Goal: Information Seeking & Learning: Learn about a topic

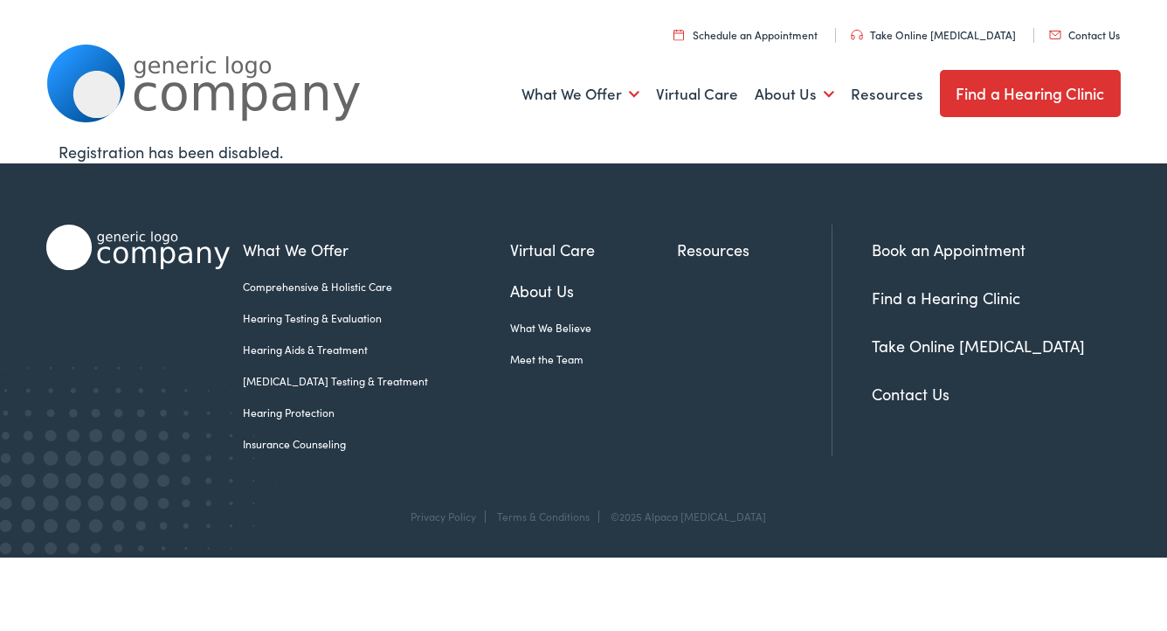
click at [293, 349] on link "Hearing Aids & Treatment" at bounding box center [376, 349] width 267 height 16
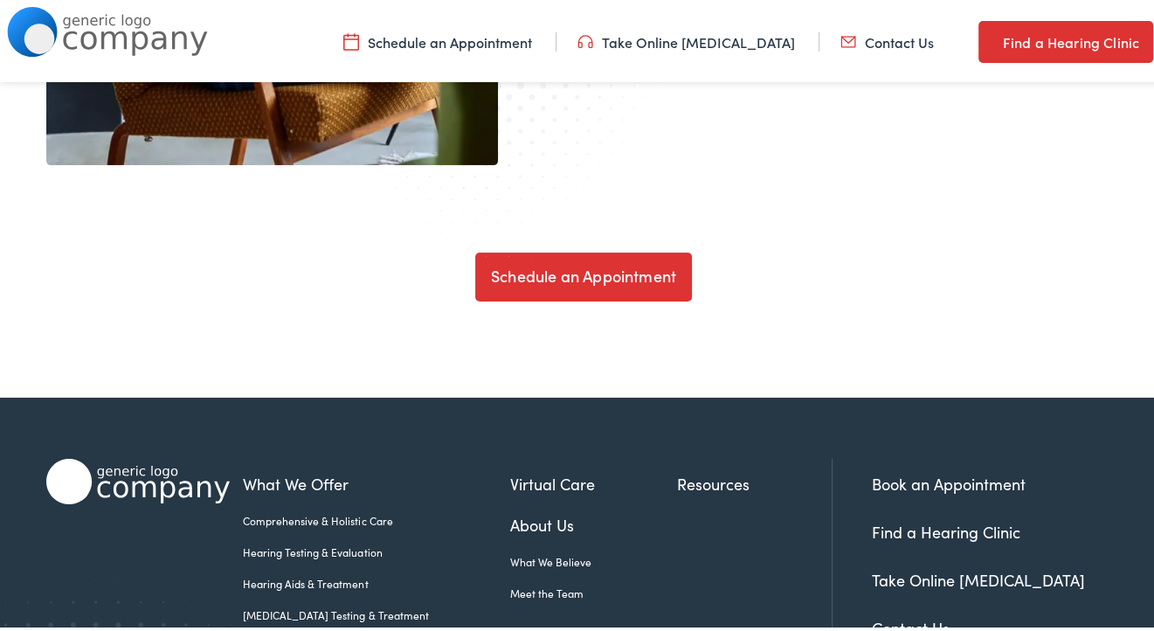
scroll to position [5931, 0]
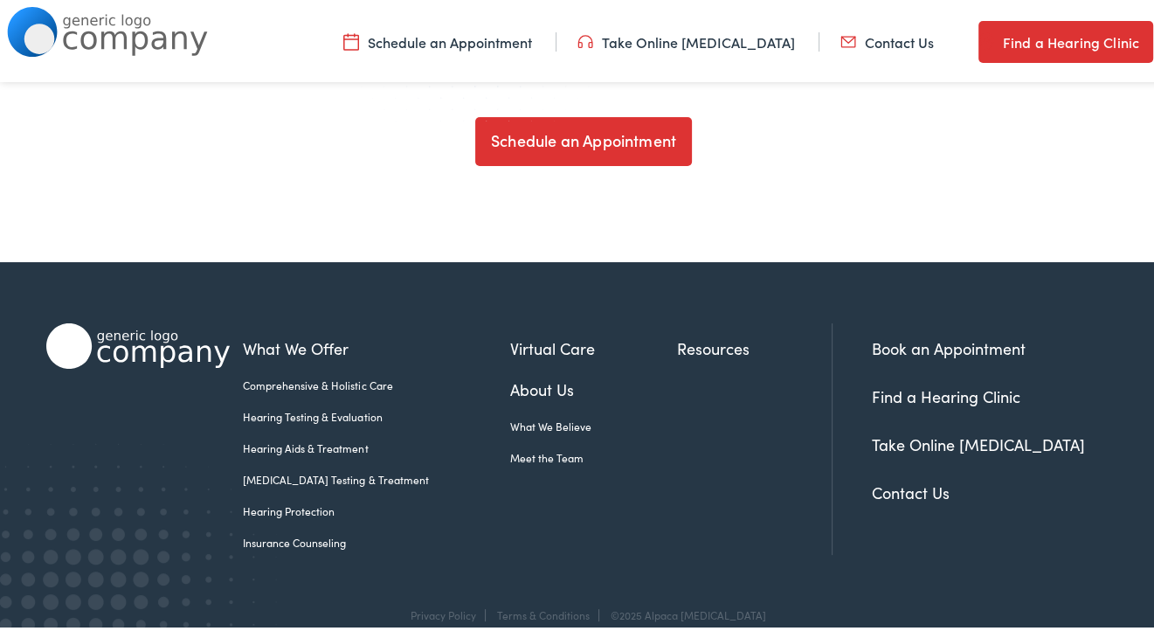
click at [248, 531] on link "Insurance Counseling" at bounding box center [376, 539] width 267 height 16
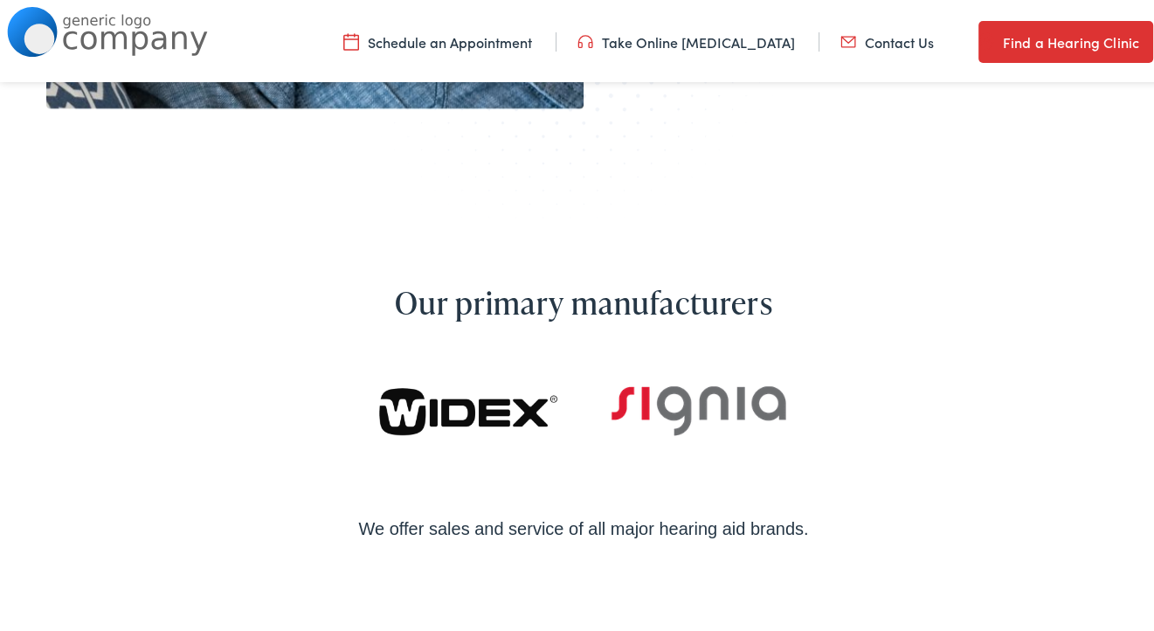
scroll to position [814, 0]
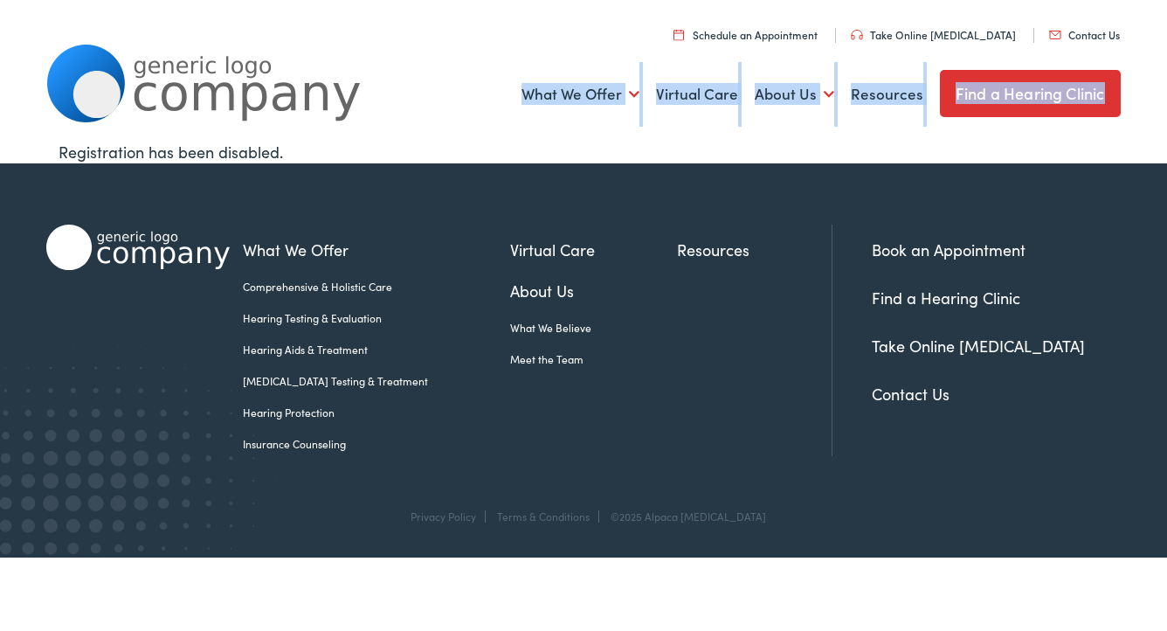
drag, startPoint x: 1163, startPoint y: 19, endPoint x: 1169, endPoint y: 91, distance: 71.9
click at [1166, 91] on html "Home - Alpaca Audiology Skip to Main Content Menu Close Schedule an Appointment…" at bounding box center [583, 278] width 1167 height 557
click at [317, 351] on link "Hearing Aids & Treatment" at bounding box center [376, 349] width 267 height 16
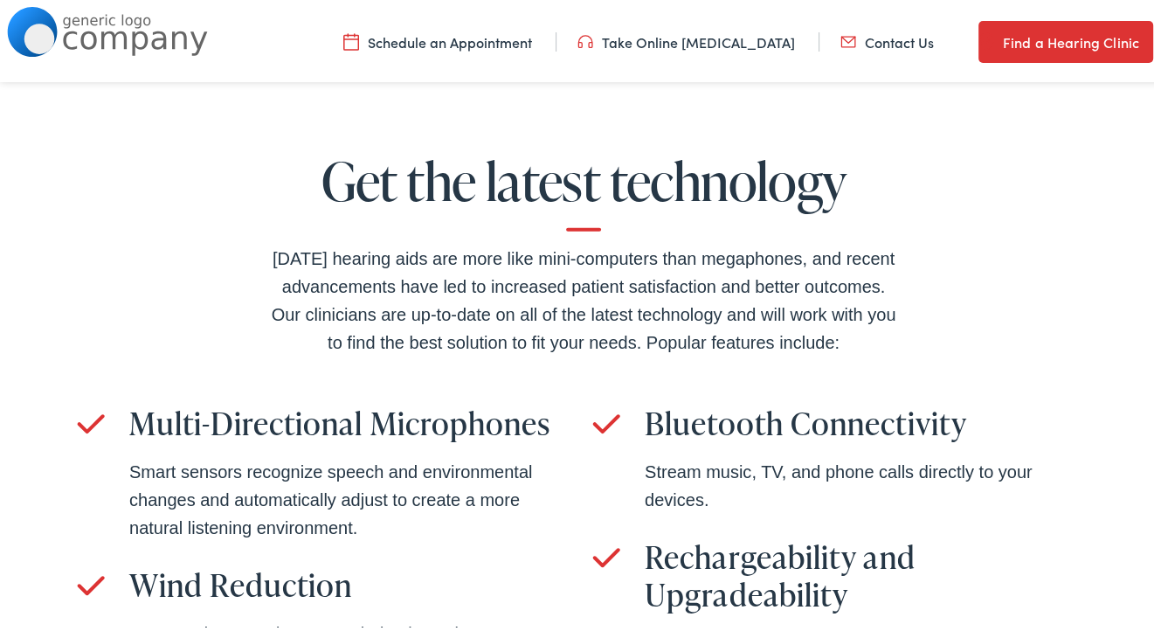
scroll to position [3800, 0]
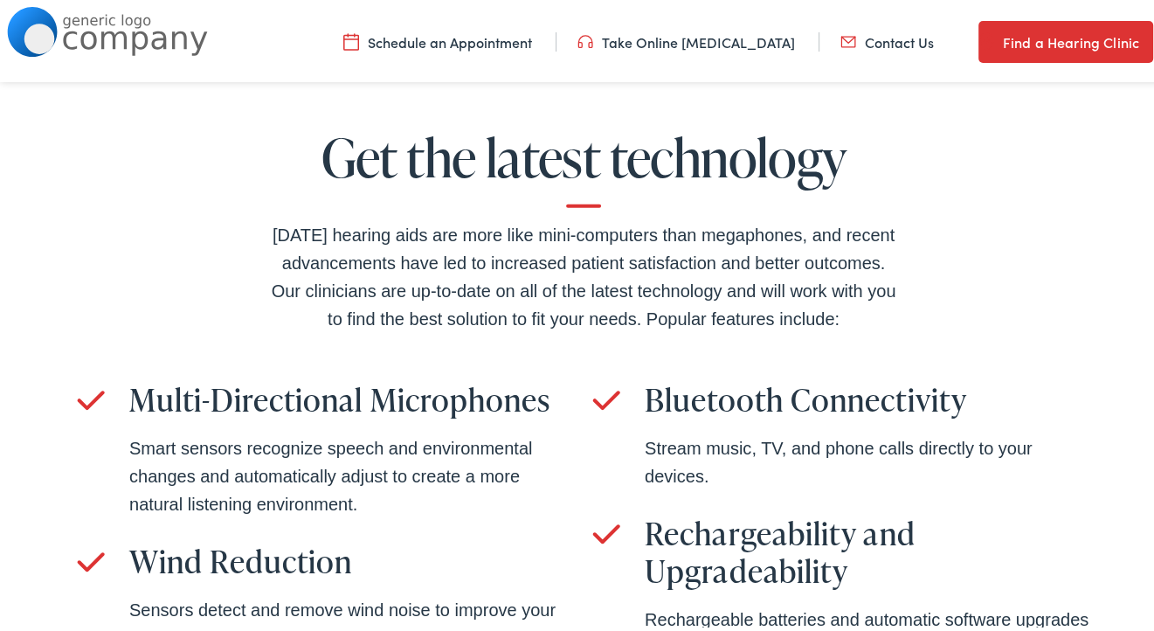
click at [1151, 623] on div "Get the latest technology Today’s hearing aids are more like mini-computers tha…" at bounding box center [583, 402] width 1167 height 728
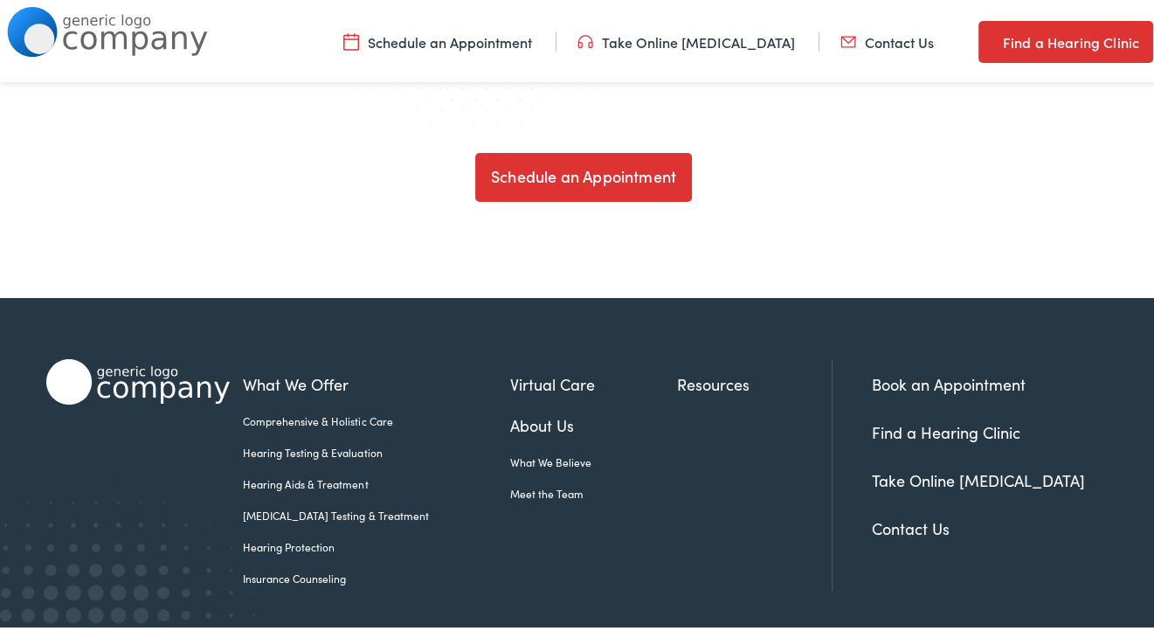
scroll to position [5931, 0]
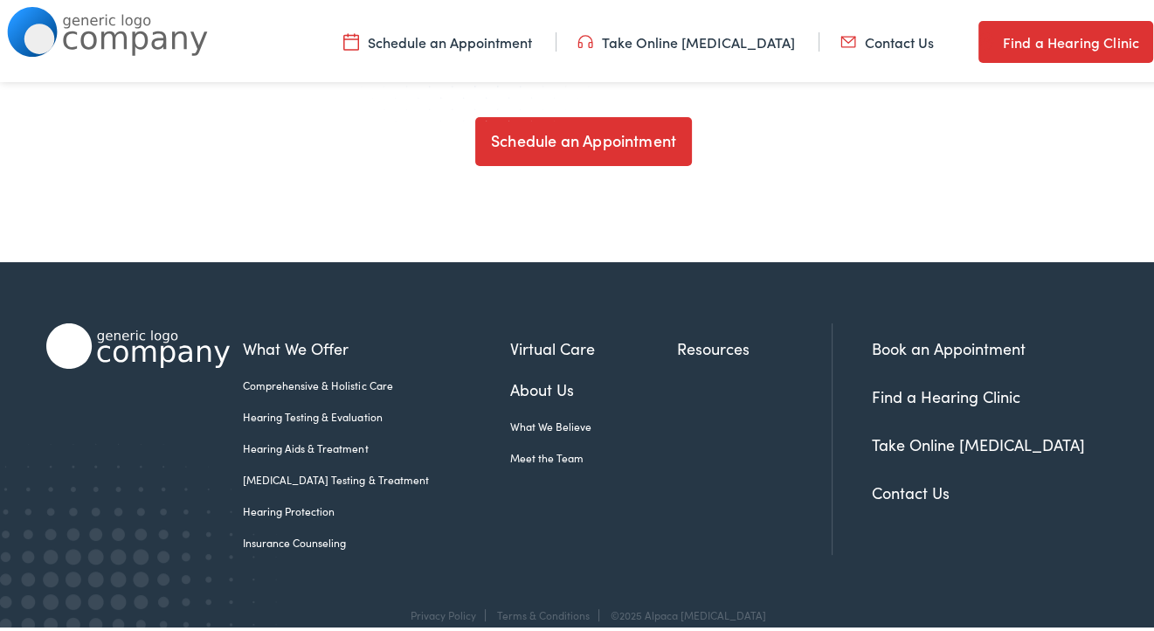
click at [314, 531] on link "Insurance Counseling" at bounding box center [376, 539] width 267 height 16
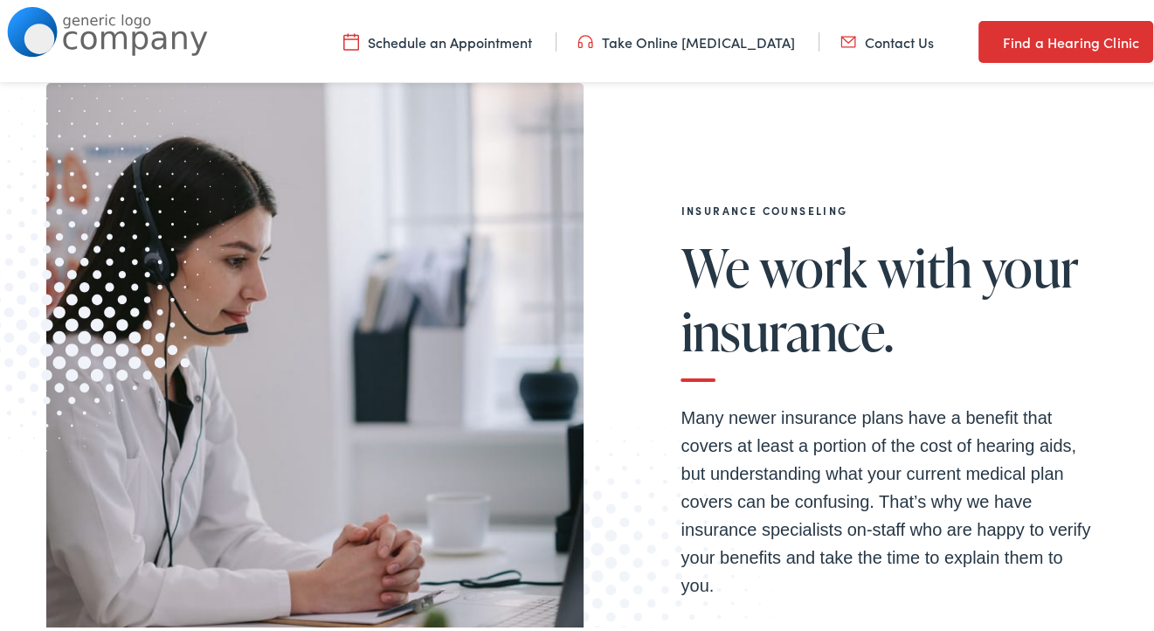
scroll to position [255, 0]
